Goal: Task Accomplishment & Management: Manage account settings

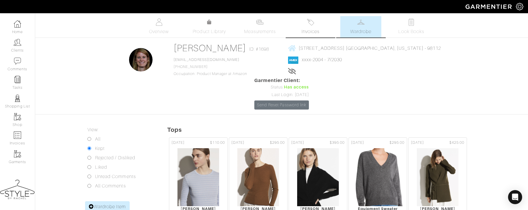
click at [308, 29] on span "Invoices" at bounding box center [310, 31] width 18 height 7
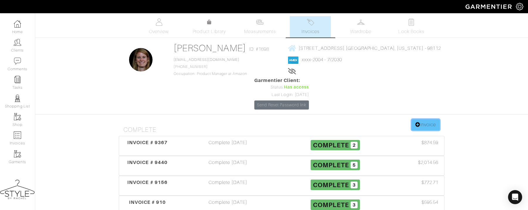
click at [425, 119] on link "Invoice" at bounding box center [425, 124] width 28 height 11
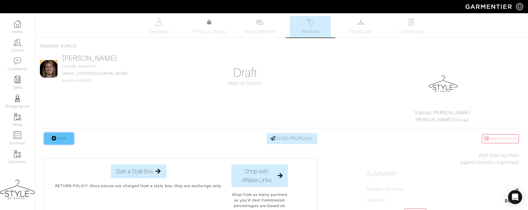
click at [66, 141] on link "Item" at bounding box center [58, 138] width 29 height 11
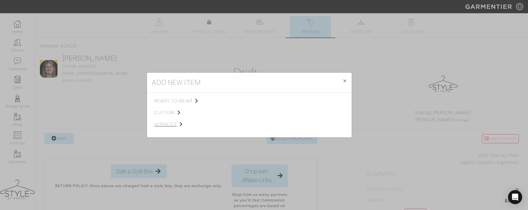
click at [174, 125] on span "services" at bounding box center [183, 124] width 59 height 7
click at [228, 99] on span "Styling Service" at bounding box center [236, 100] width 29 height 5
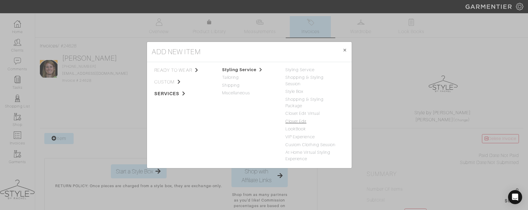
click at [298, 119] on link "Closet Edit" at bounding box center [295, 121] width 21 height 5
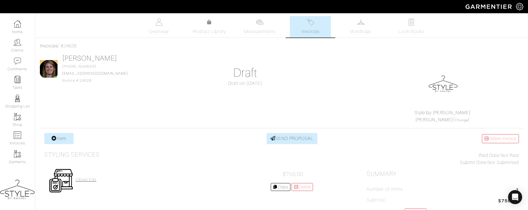
click at [89, 177] on h4 "Closet Edit" at bounding box center [86, 179] width 21 height 5
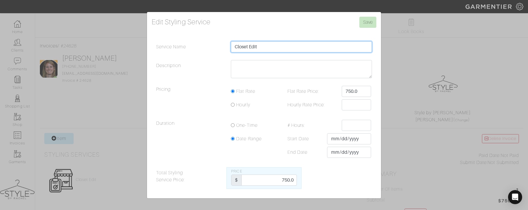
click at [270, 49] on input "Closet Edit" at bounding box center [301, 46] width 141 height 11
type input "Closet Edit [DATE] 4PM EST (1PM PT)"
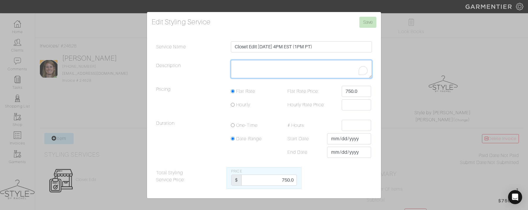
click at [238, 67] on textarea "Description" at bounding box center [301, 69] width 141 height 18
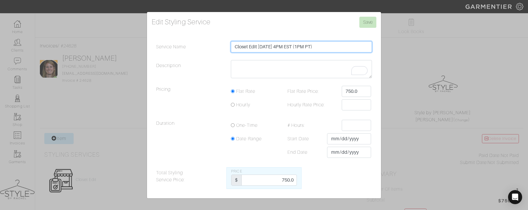
drag, startPoint x: 324, startPoint y: 47, endPoint x: 209, endPoint y: 38, distance: 115.3
click at [209, 38] on form "Edit Styling Service Save Service Name Closet Edit [DATE] 4PM EST (1PM PT) Desc…" at bounding box center [264, 103] width 225 height 172
click at [257, 45] on input "Closet Edit [DATE] 4PM EST (1PM PT)" at bounding box center [301, 46] width 141 height 11
drag, startPoint x: 259, startPoint y: 47, endPoint x: 330, endPoint y: 47, distance: 71.2
click at [330, 47] on input "Closet Edit [DATE] 4PM EST (1PM PT)" at bounding box center [301, 46] width 141 height 11
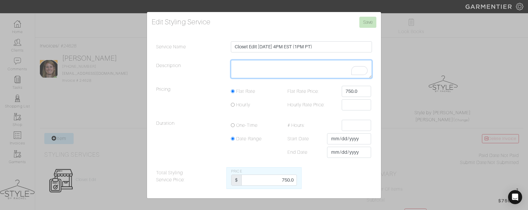
click at [264, 66] on textarea "Description" at bounding box center [301, 69] width 141 height 18
paste textarea "[DATE] 4PM EST (1PM PT)"
type textarea "[DATE] 4PM EST (1PM PT) Zoom link to follow"
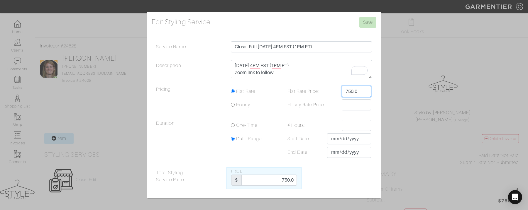
drag, startPoint x: 361, startPoint y: 92, endPoint x: 314, endPoint y: 89, distance: 47.6
click at [314, 89] on div "Flat Rate Price: 750.0" at bounding box center [327, 91] width 97 height 11
type input "850"
drag, startPoint x: 280, startPoint y: 182, endPoint x: 301, endPoint y: 182, distance: 20.5
click at [301, 182] on div "Price $ 750.0" at bounding box center [263, 178] width 75 height 22
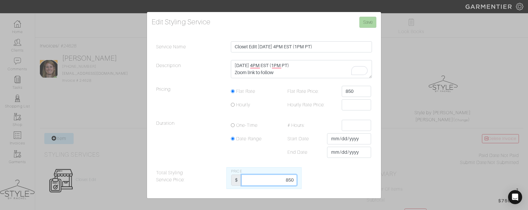
type input "850"
click at [367, 24] on input "Save" at bounding box center [367, 22] width 17 height 11
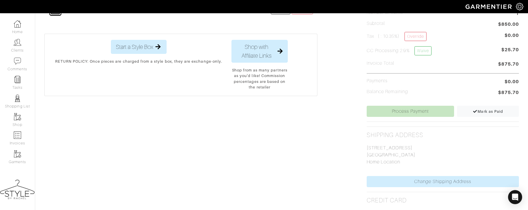
scroll to position [201, 0]
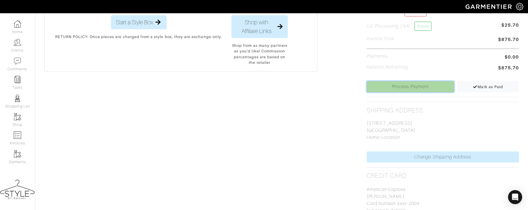
click at [398, 84] on link "Process Payment" at bounding box center [410, 86] width 88 height 11
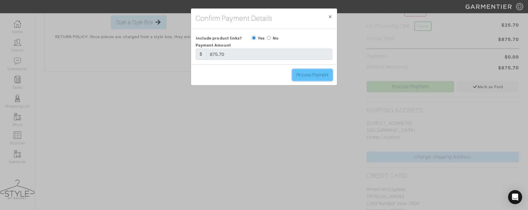
click at [323, 74] on input "Process Payment" at bounding box center [312, 74] width 40 height 11
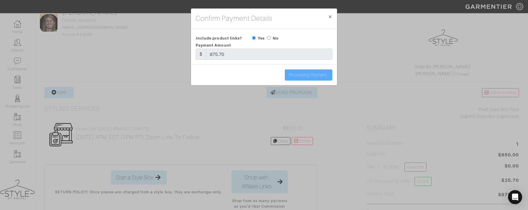
scroll to position [0, 0]
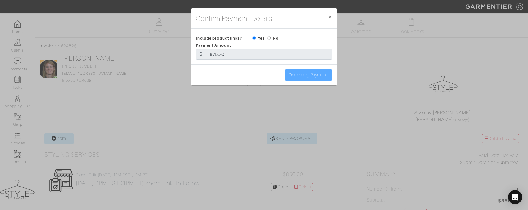
type input "Process Payment"
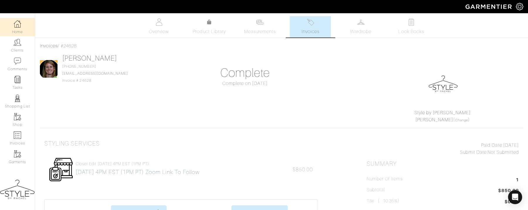
click at [11, 24] on link "Home" at bounding box center [17, 27] width 35 height 18
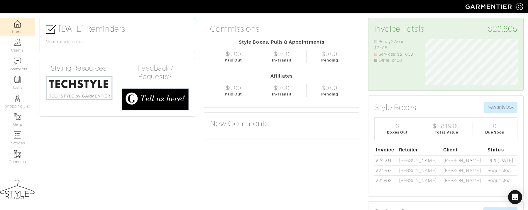
scroll to position [15, 0]
